Goal: Transaction & Acquisition: Download file/media

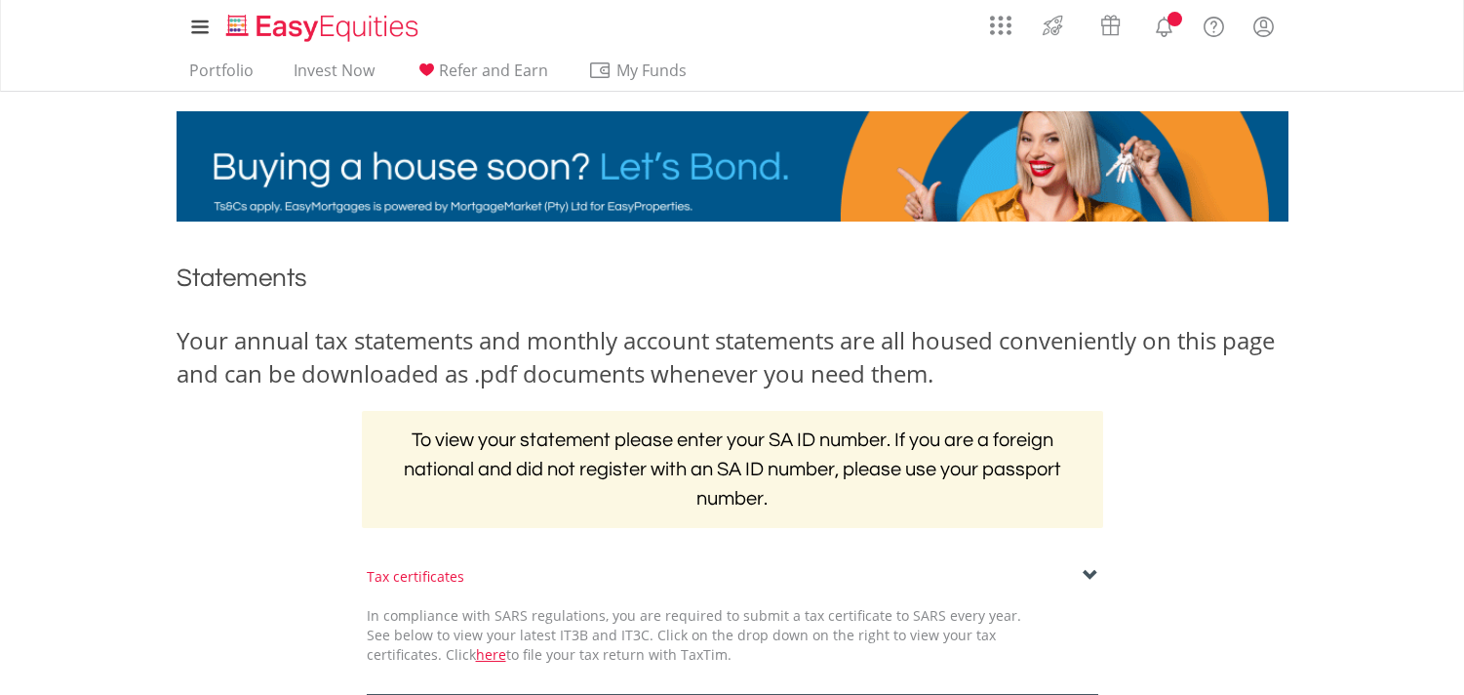
click at [1085, 568] on span at bounding box center [1091, 576] width 16 height 16
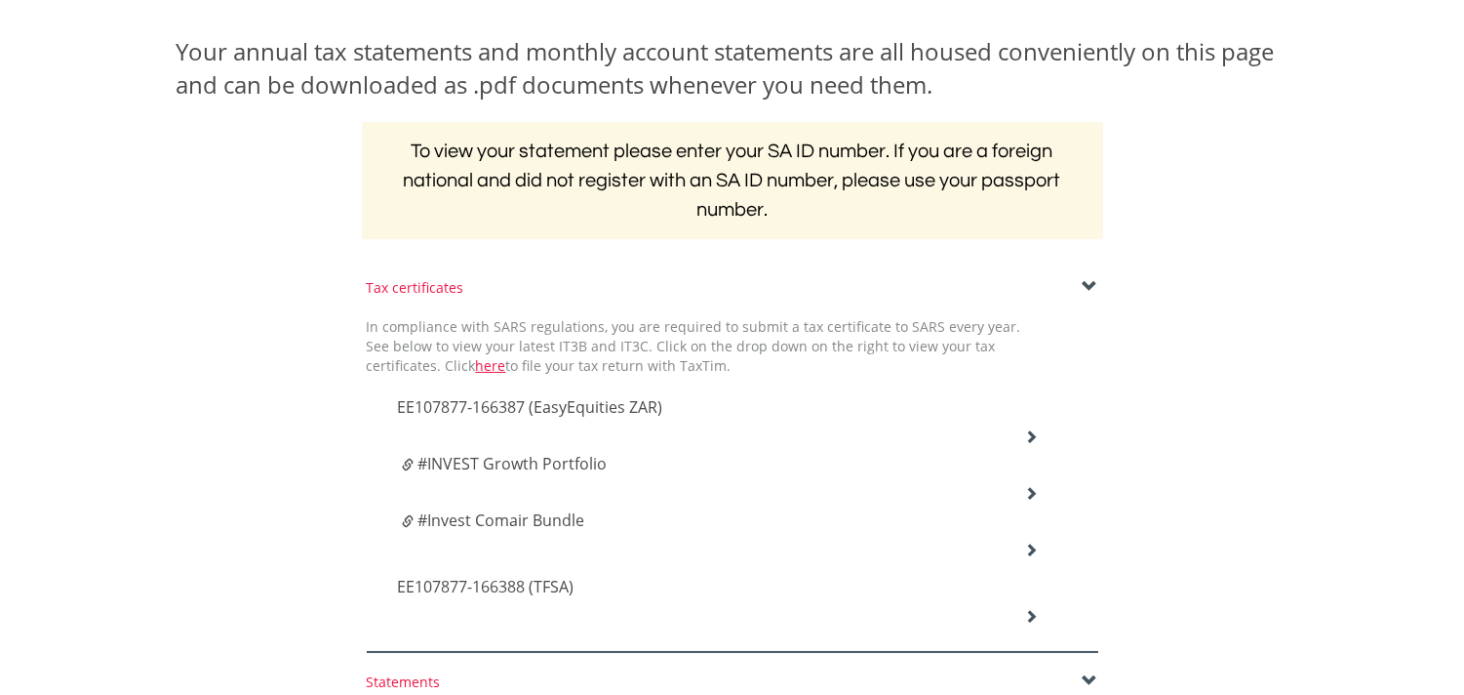
scroll to position [325, 0]
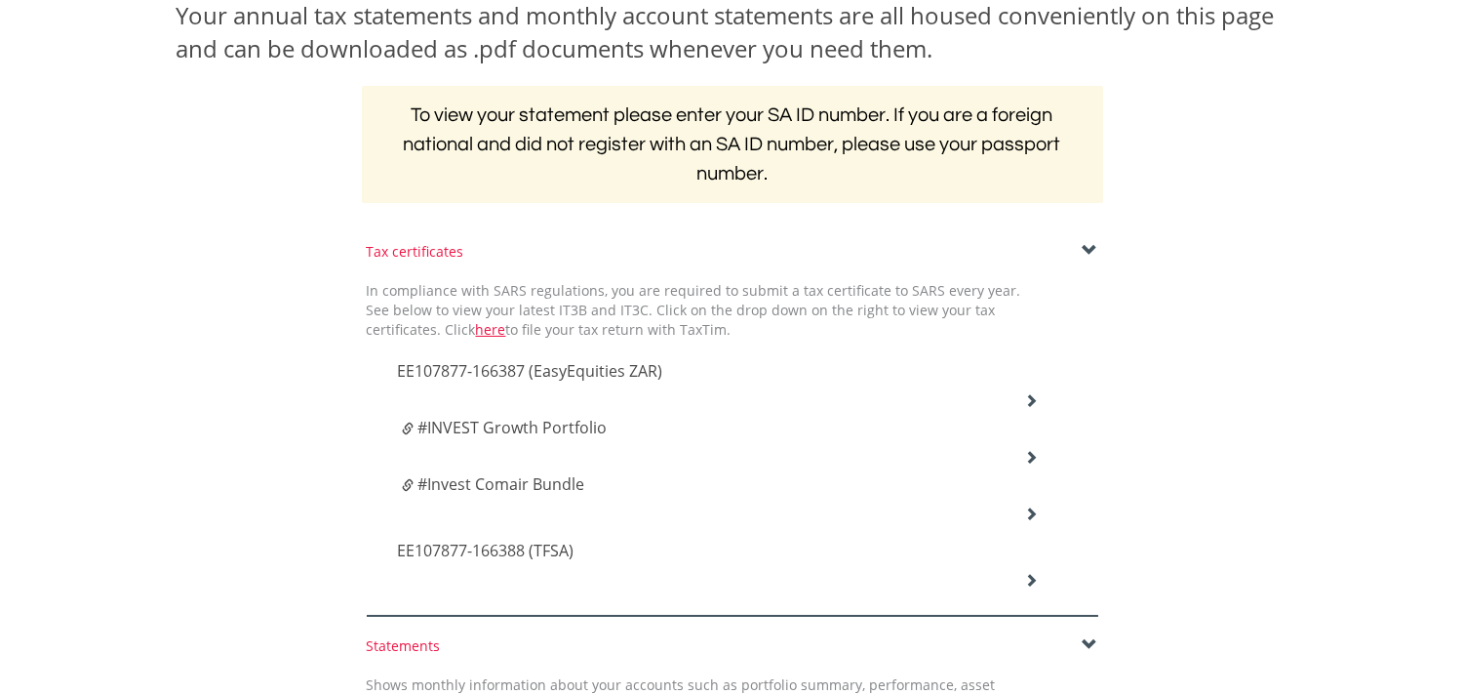
click at [560, 425] on span "#INVEST Growth Portfolio" at bounding box center [512, 427] width 189 height 21
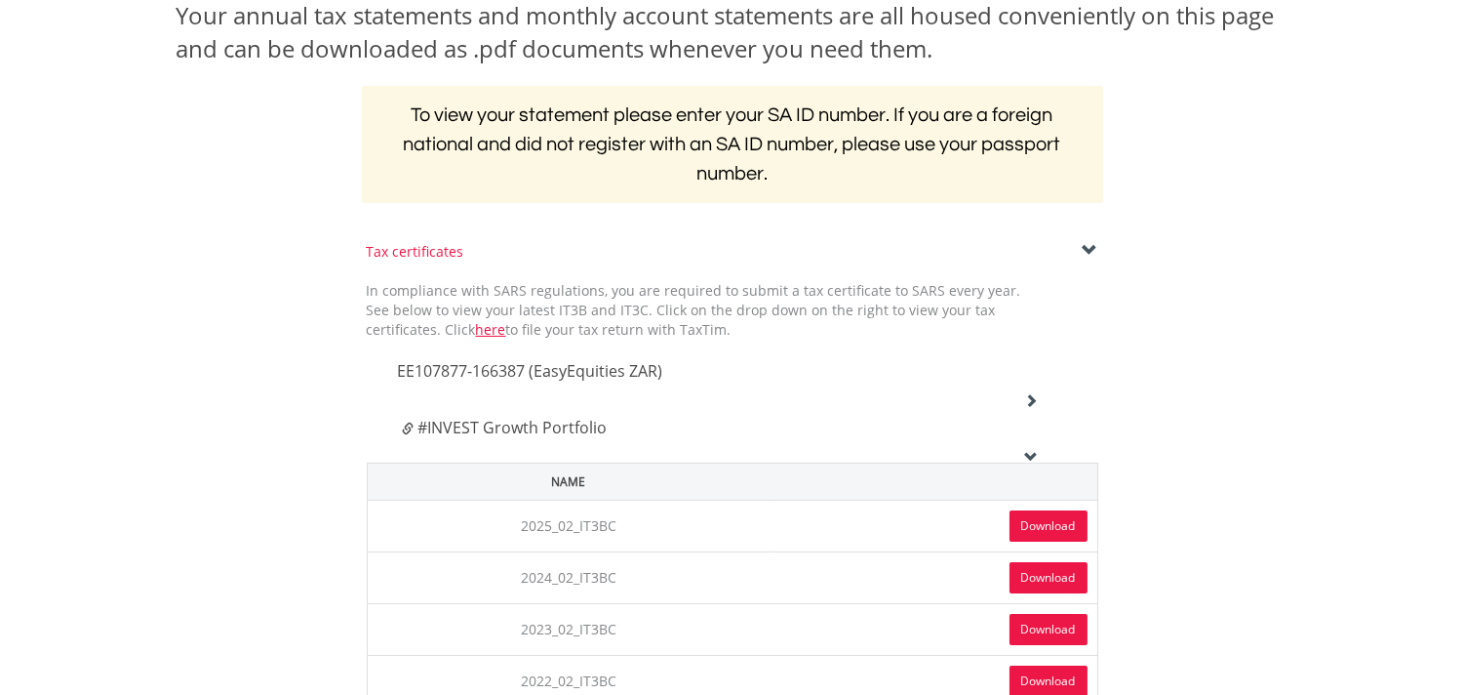
click at [1026, 517] on link "Download" at bounding box center [1049, 525] width 78 height 31
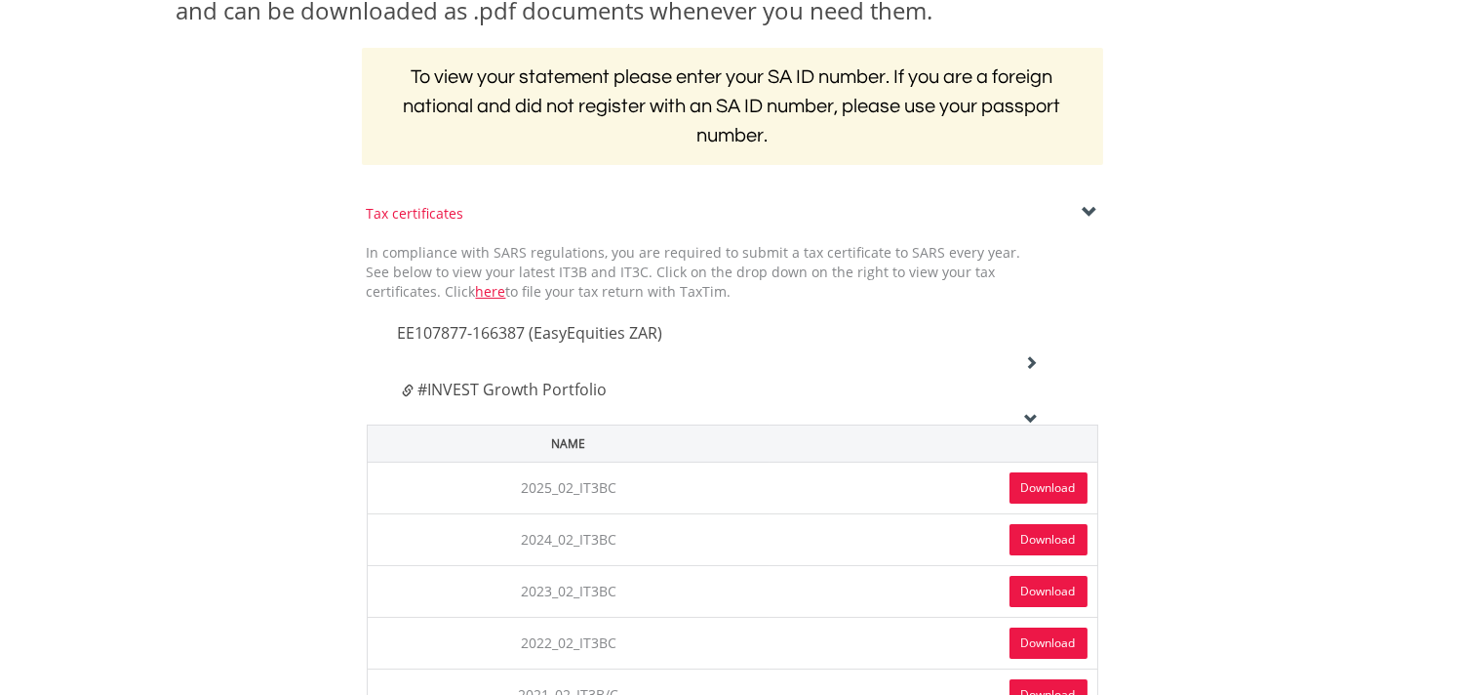
scroll to position [217, 0]
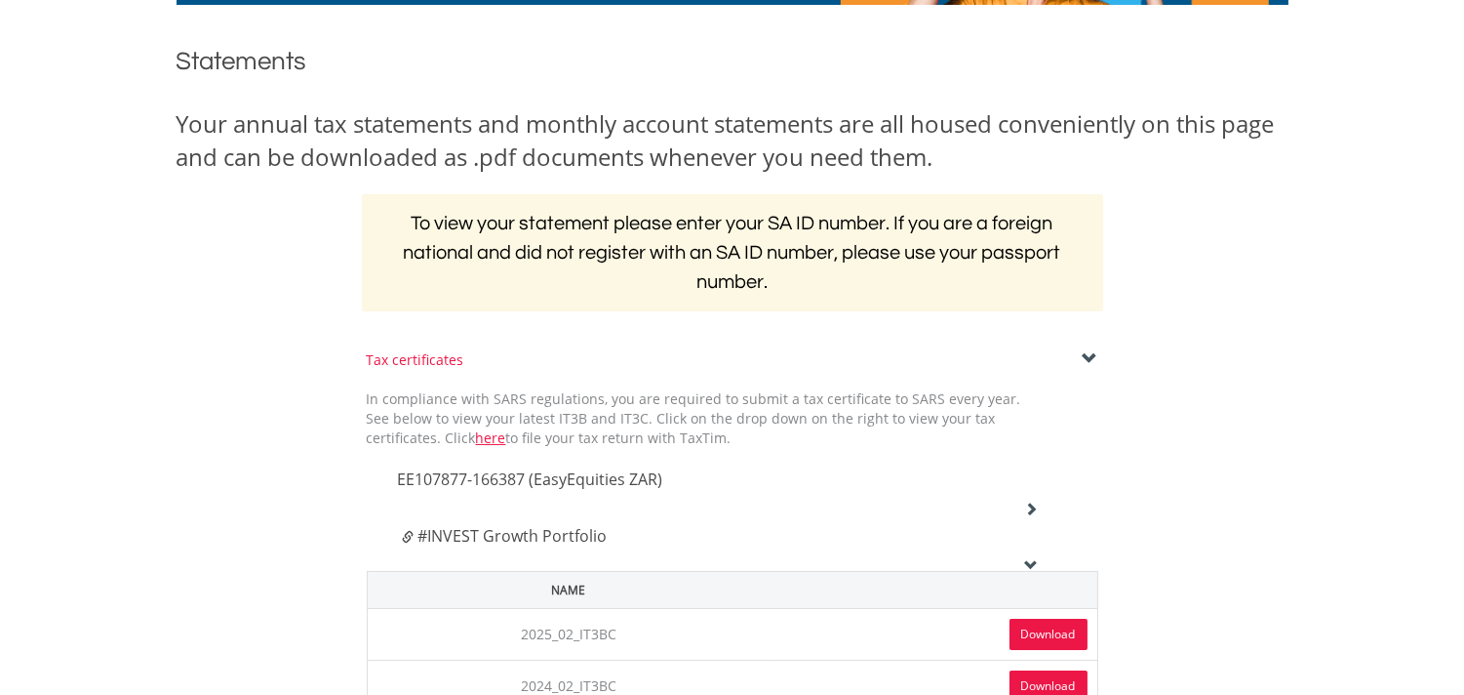
click at [1030, 554] on div "#INVEST Growth Portfolio" at bounding box center [717, 542] width 671 height 57
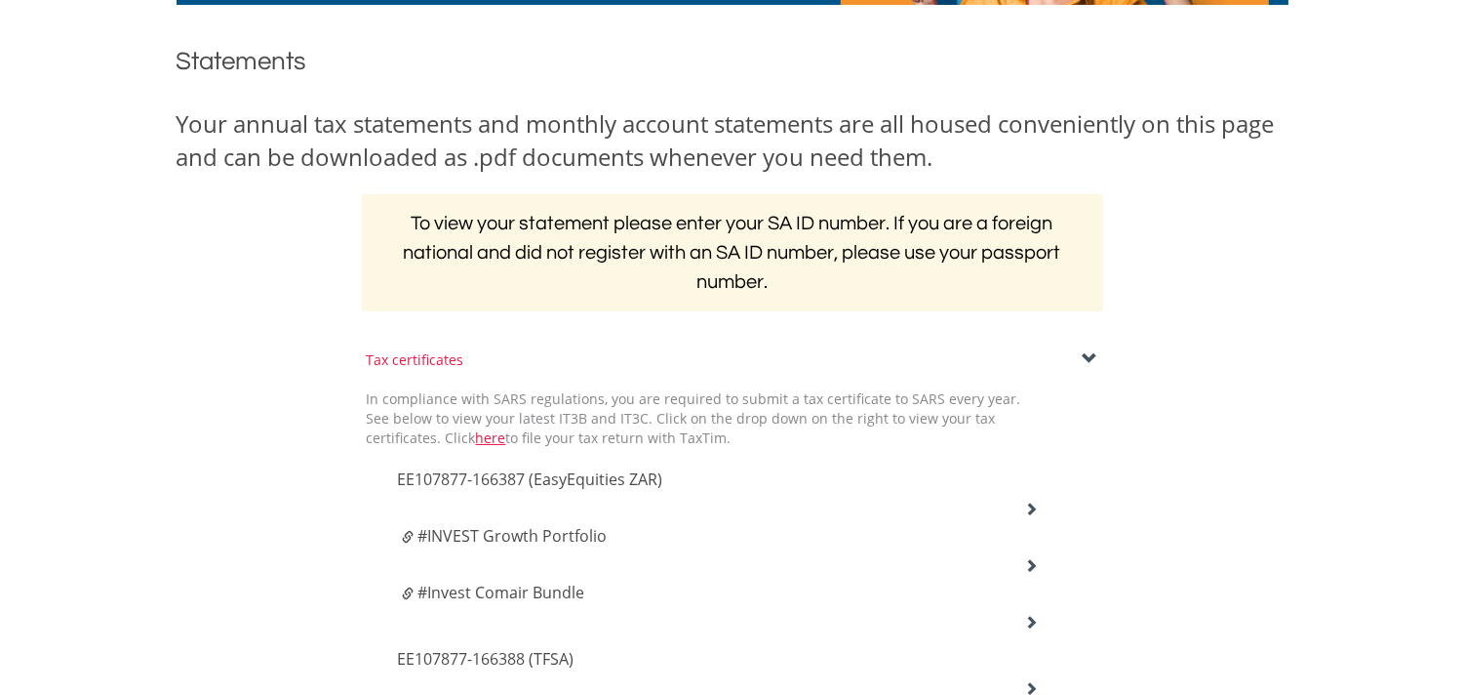
click at [510, 582] on span "#Invest Comair Bundle" at bounding box center [501, 591] width 167 height 21
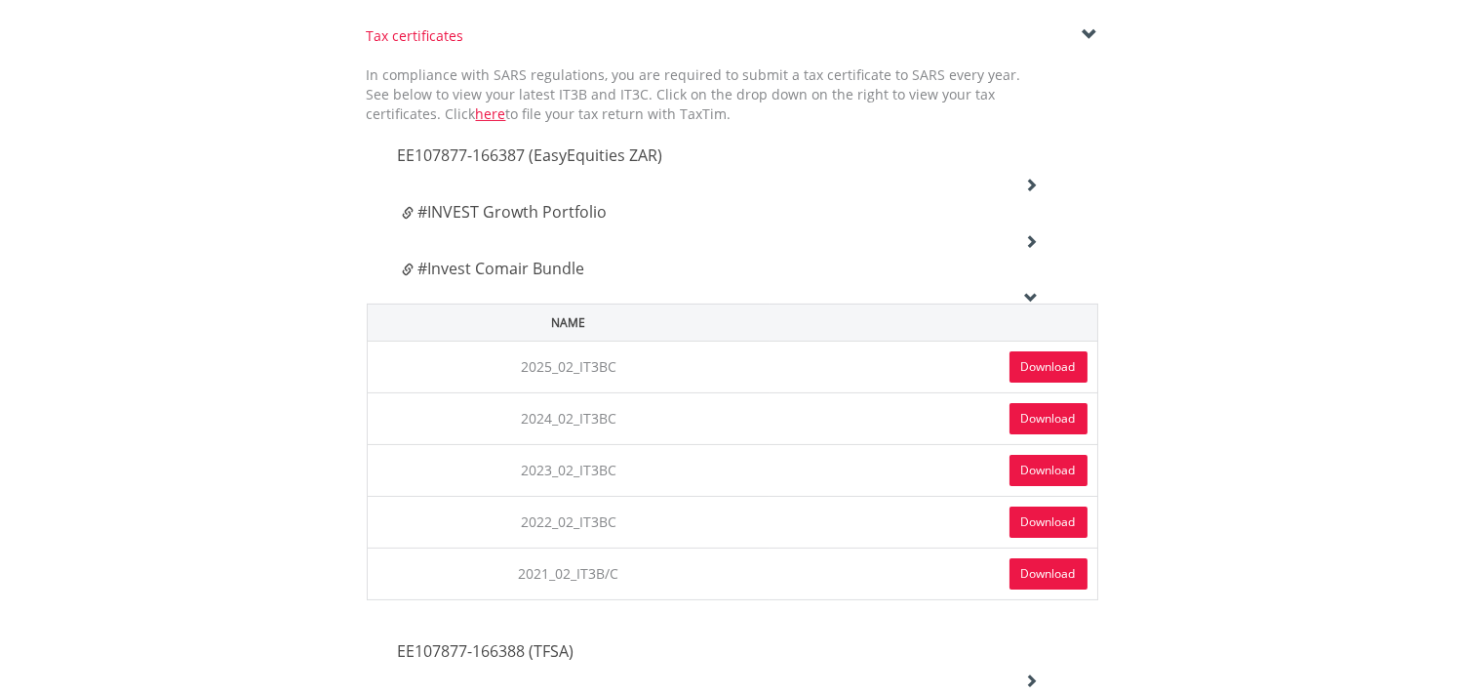
scroll to position [541, 0]
click at [1039, 361] on link "Download" at bounding box center [1049, 365] width 78 height 31
click at [1028, 286] on div "#Invest Comair Bundle" at bounding box center [717, 274] width 671 height 57
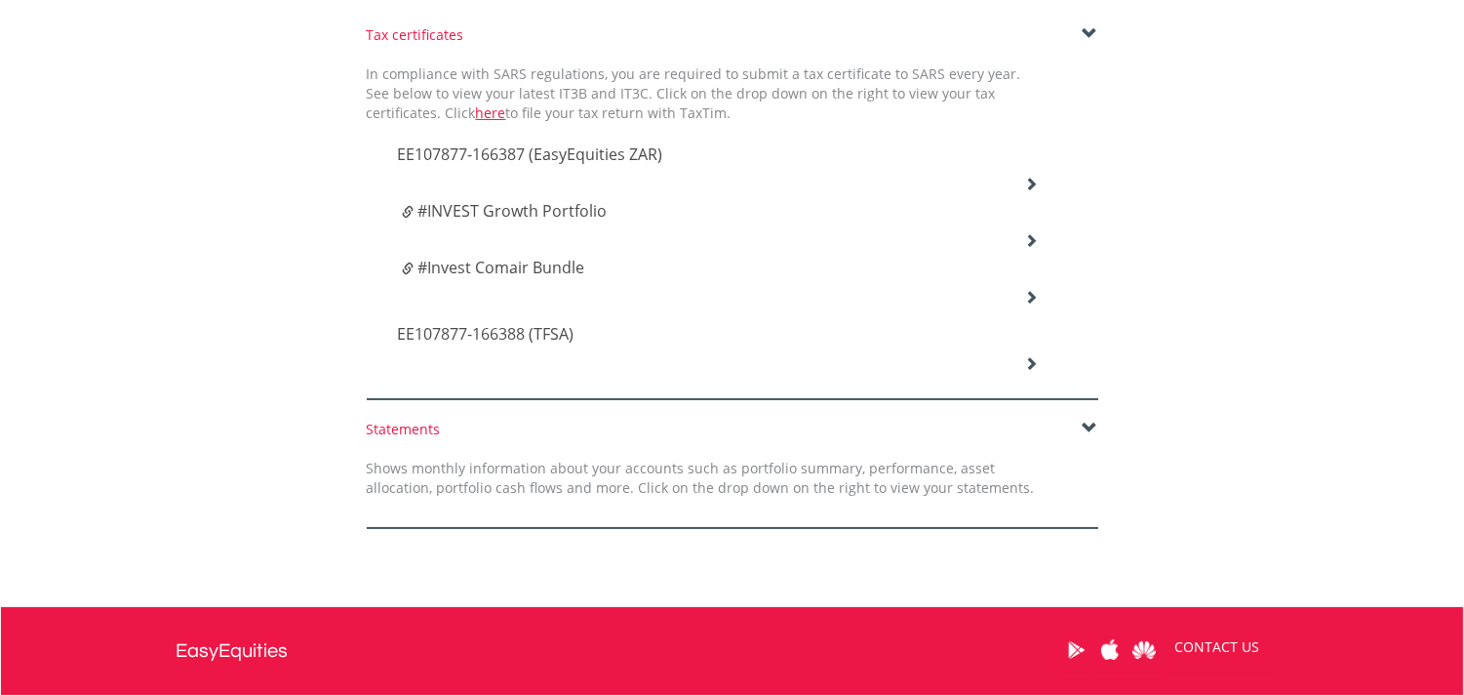
click at [459, 143] on span "EE107877-166387 (EasyEquities ZAR)" at bounding box center [529, 153] width 265 height 21
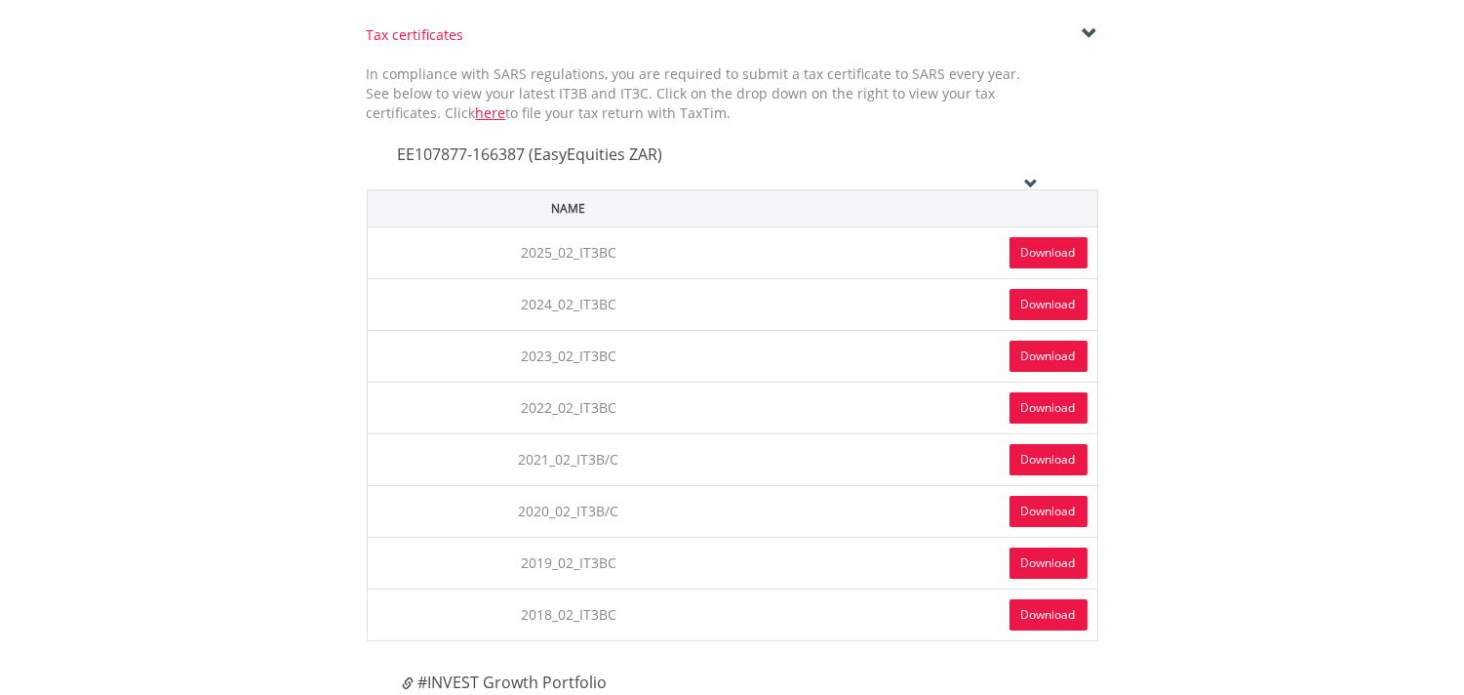
click at [462, 146] on span "EE107877-166387 (EasyEquities ZAR)" at bounding box center [529, 153] width 265 height 21
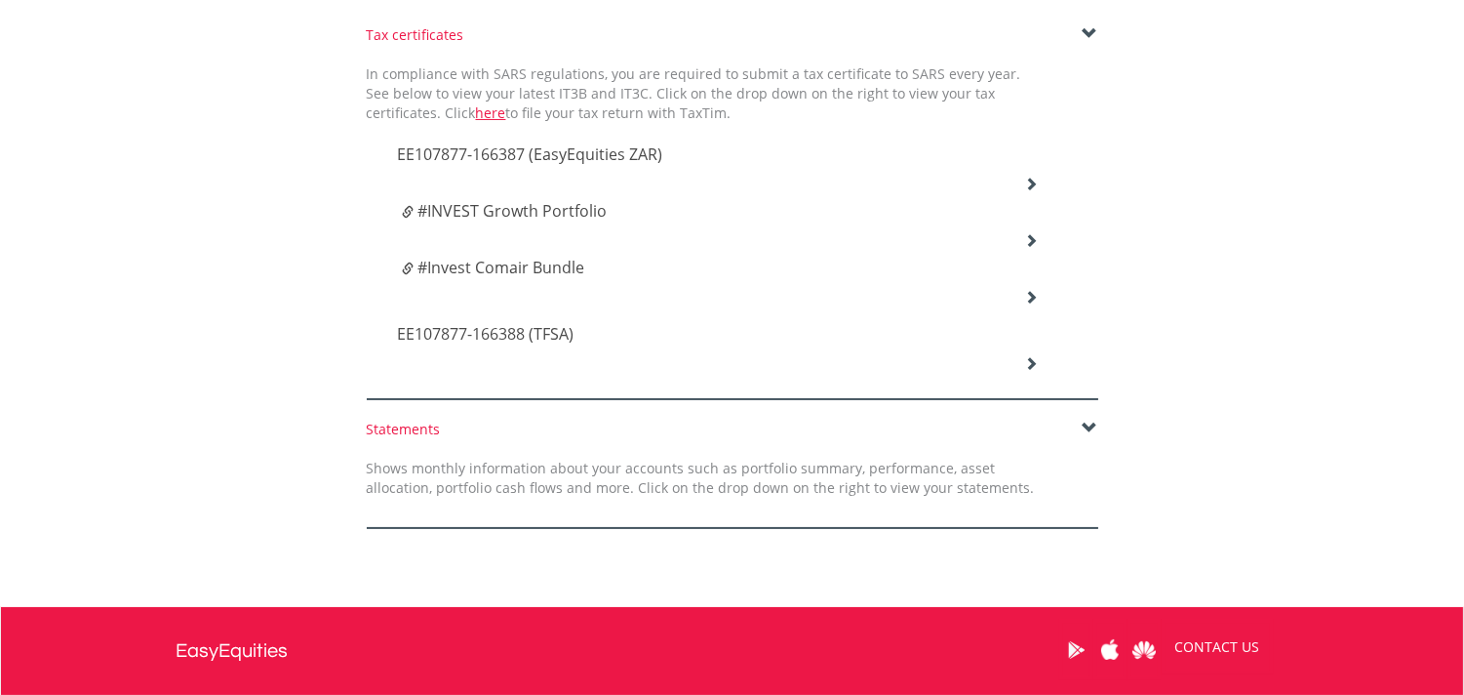
click at [462, 146] on span "EE107877-166387 (EasyEquities ZAR)" at bounding box center [529, 153] width 265 height 21
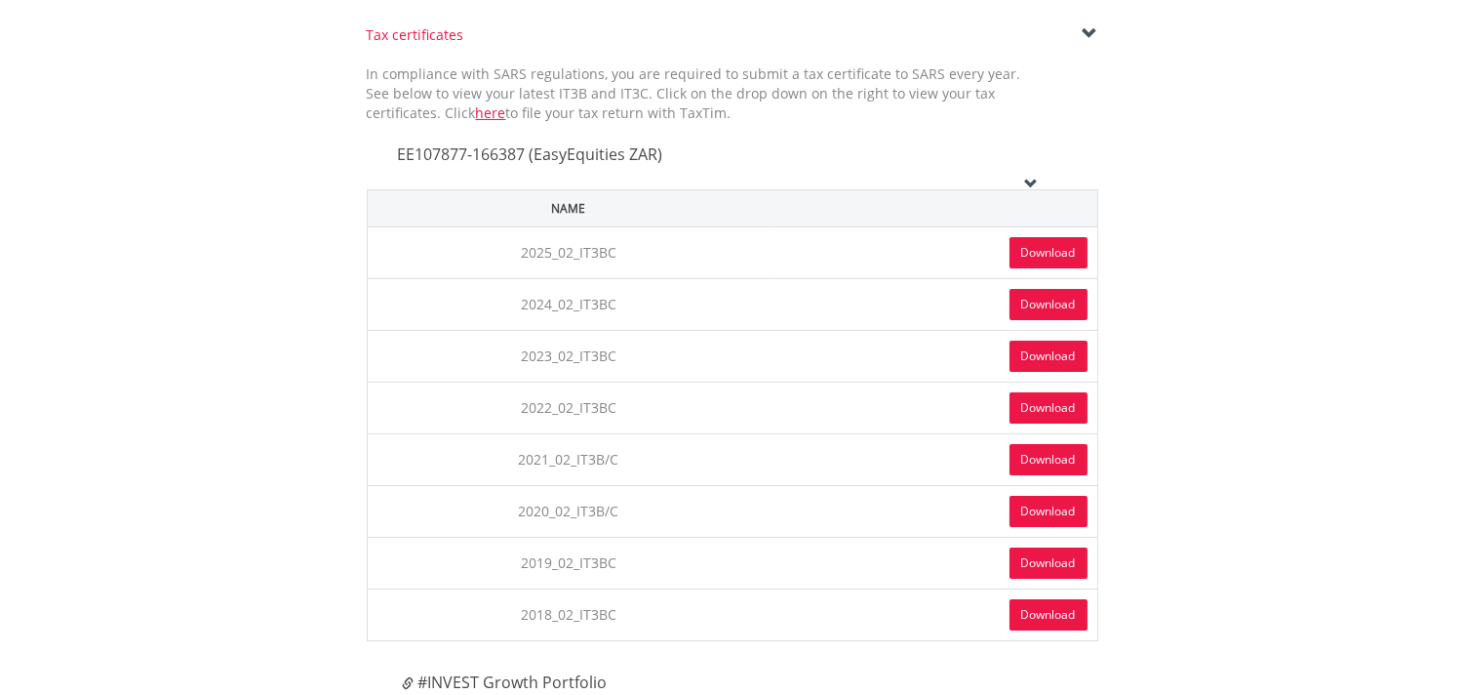
click at [563, 242] on td "2025_02_IT3BC" at bounding box center [568, 252] width 403 height 52
click at [1045, 250] on link "Download" at bounding box center [1049, 252] width 78 height 31
